Goal: Obtain resource: Obtain resource

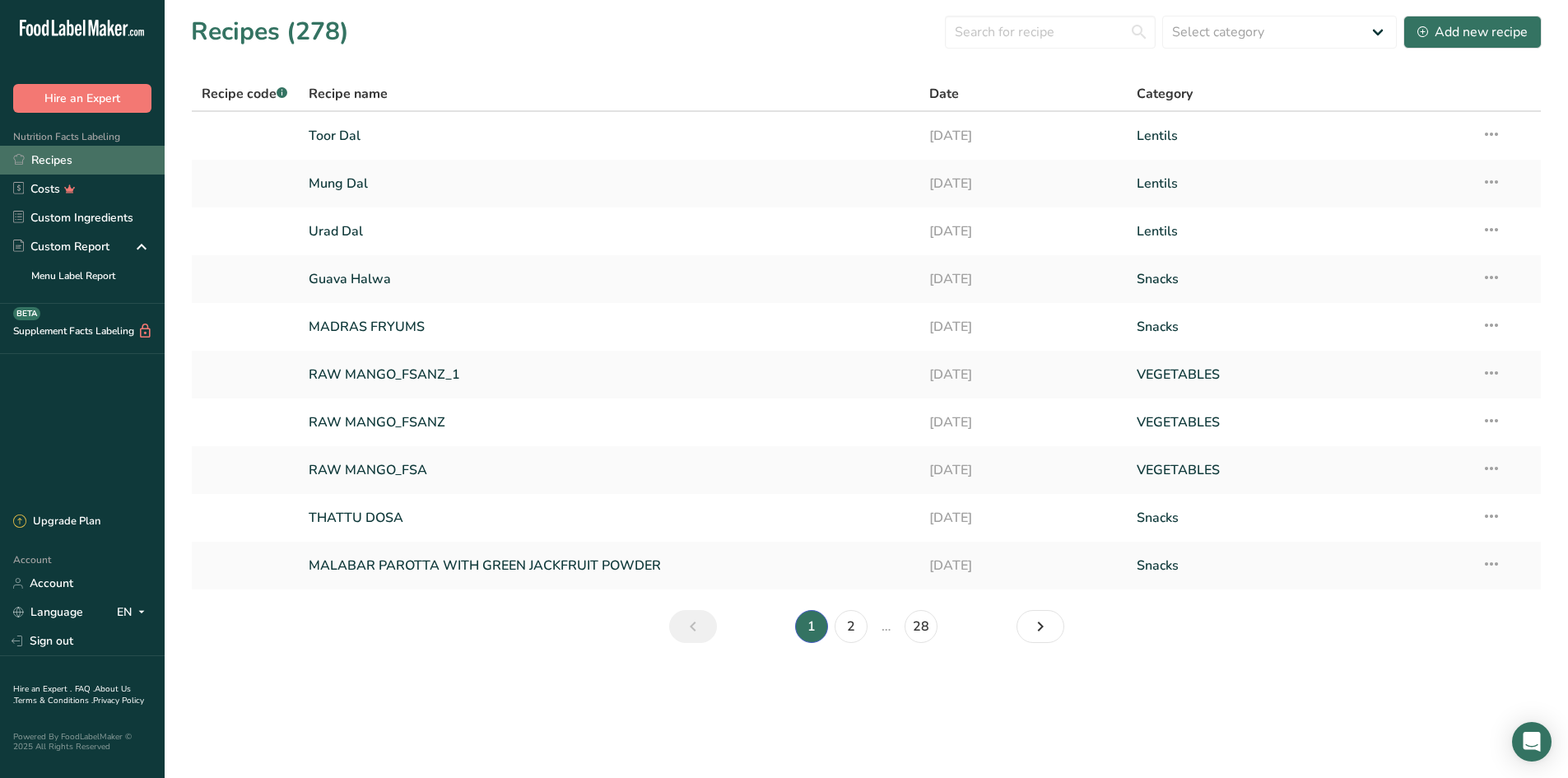
click at [48, 157] on link "Recipes" at bounding box center [82, 159] width 164 height 29
click at [484, 285] on link "Guava Halwa" at bounding box center [609, 279] width 602 height 35
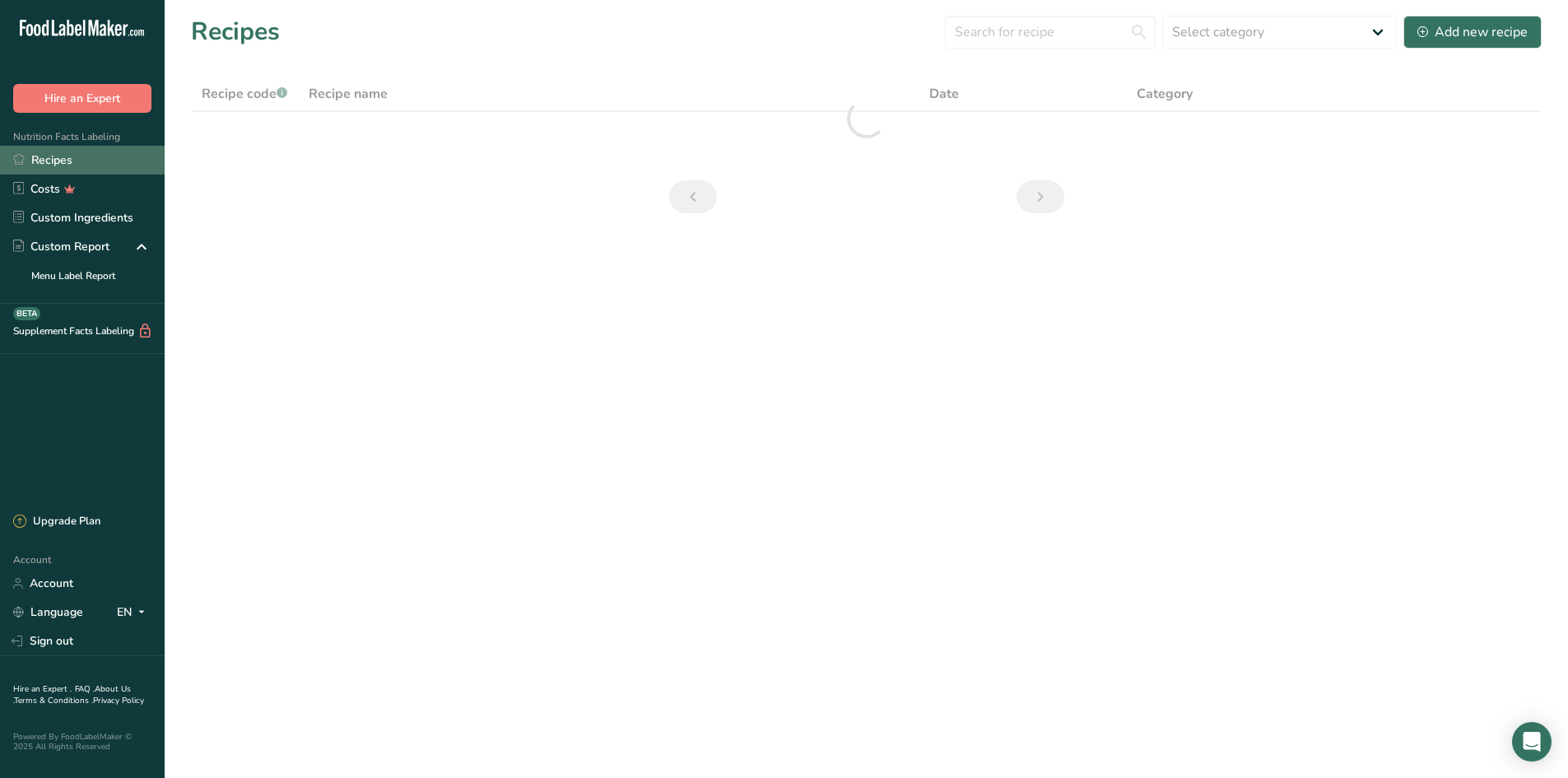
click at [82, 150] on link "Recipes" at bounding box center [82, 159] width 164 height 29
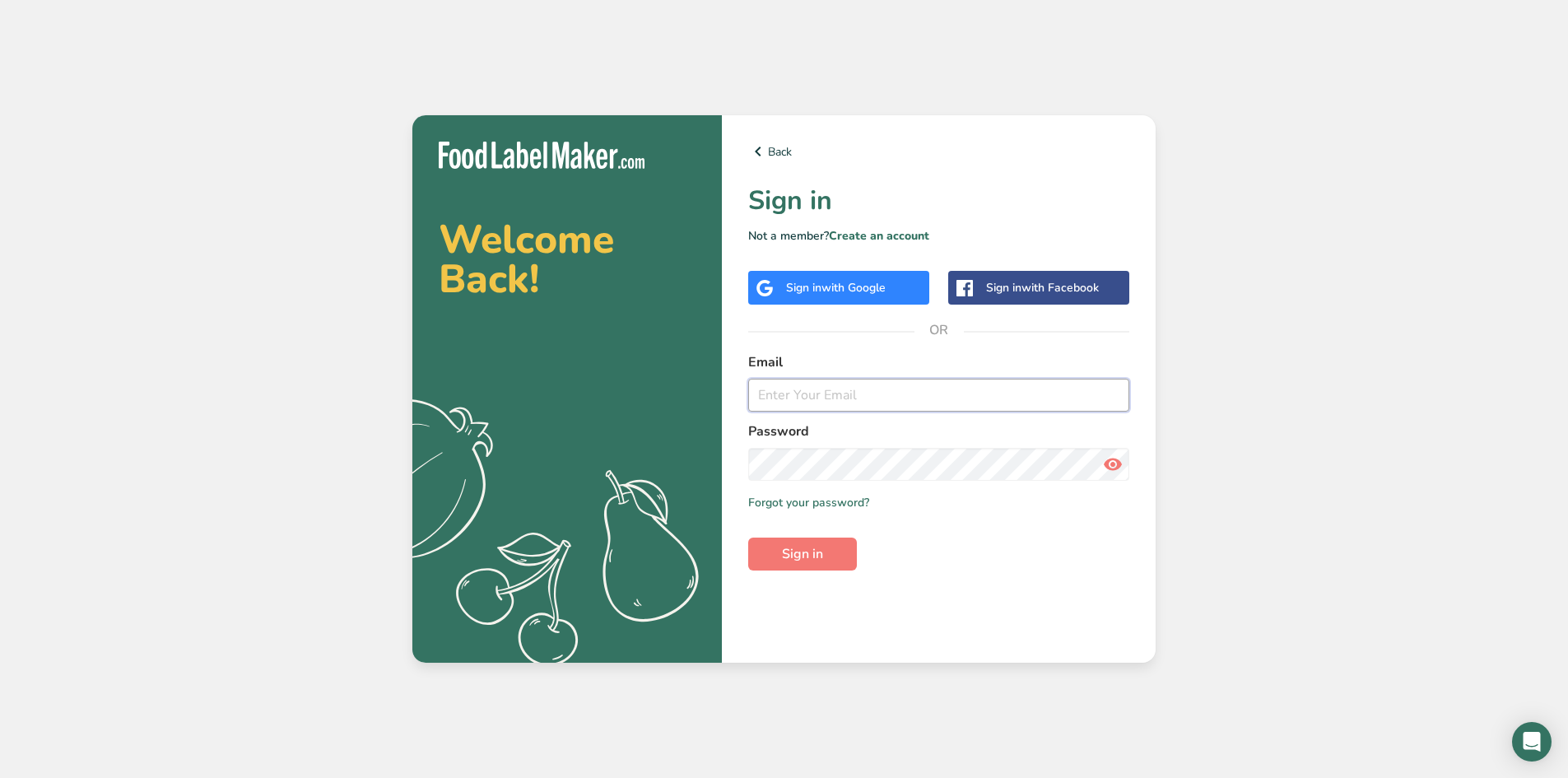
type input "[PERSON_NAME][EMAIL_ADDRESS][DOMAIN_NAME]"
click at [1116, 320] on div "Back Sign in Not a member? Create an account Sign in with Google Sign in with F…" at bounding box center [939, 389] width 434 height 547
click at [1163, 315] on div "Welcome Back! .a{fill:#f5f3ed;} Back Sign in Not a member? Create an account Si…" at bounding box center [784, 389] width 1568 height 778
